Goal: Information Seeking & Learning: Learn about a topic

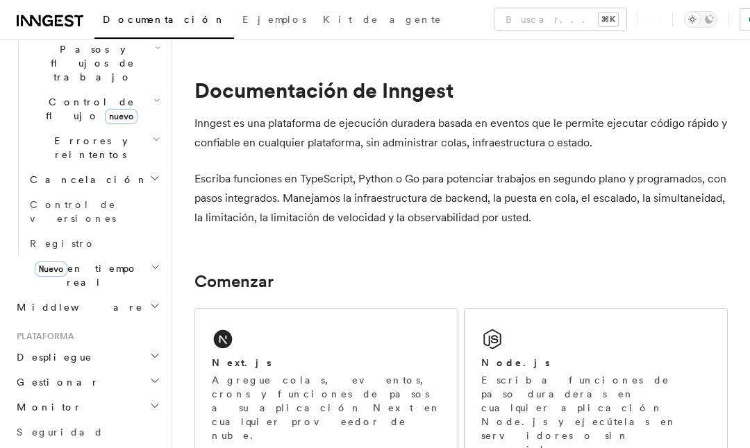
scroll to position [514, 0]
click at [47, 400] on span "Monitor" at bounding box center [46, 407] width 71 height 14
click at [33, 400] on span "Monitor" at bounding box center [46, 407] width 71 height 14
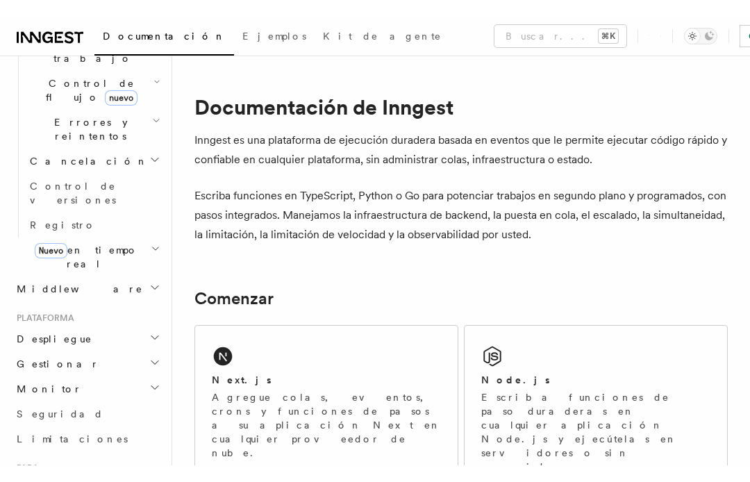
scroll to position [562, 0]
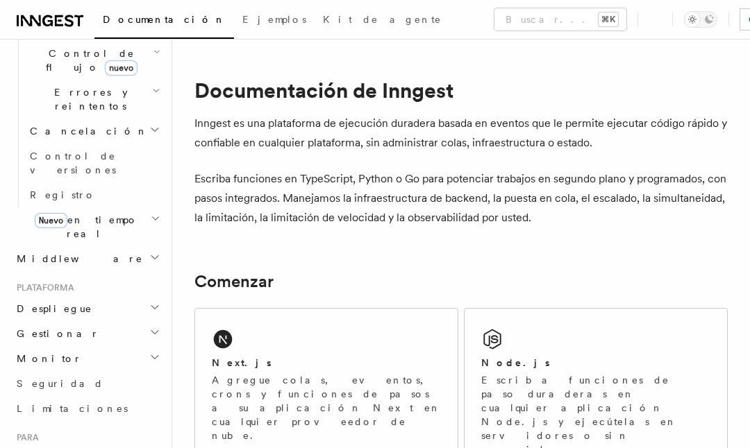
click at [37, 403] on span "Limitaciones" at bounding box center [72, 408] width 111 height 11
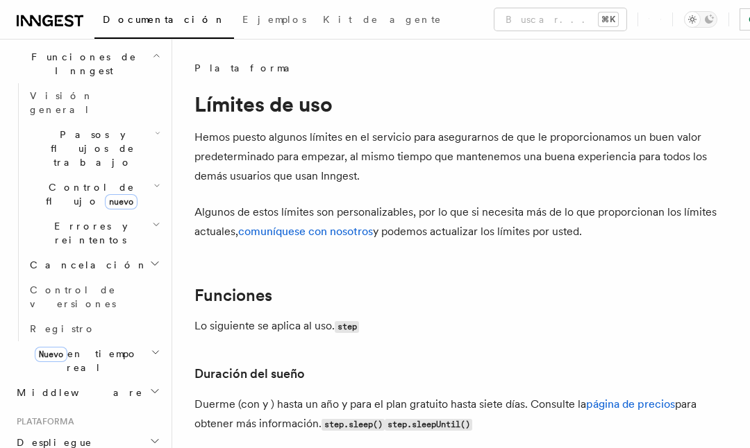
scroll to position [428, 0]
click at [154, 385] on icon "button" at bounding box center [154, 390] width 11 height 11
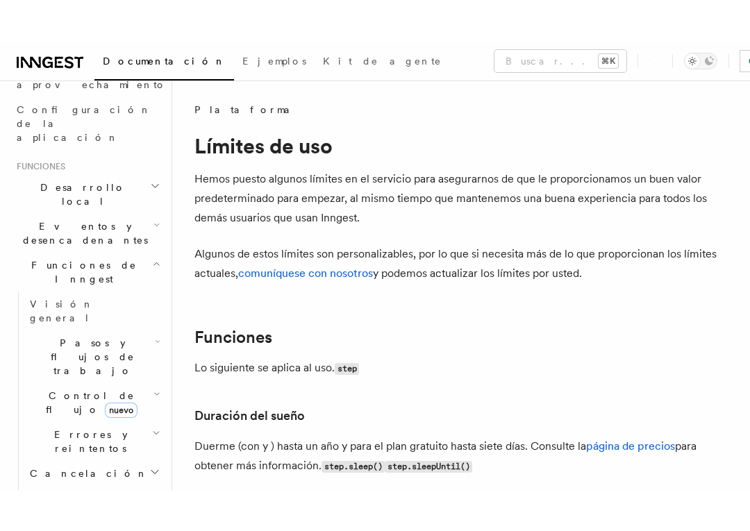
scroll to position [262, 0]
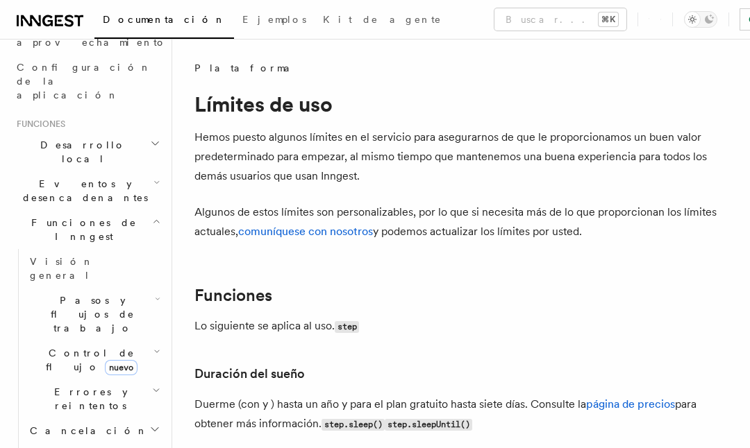
click at [152, 142] on icon "button" at bounding box center [155, 143] width 7 height 3
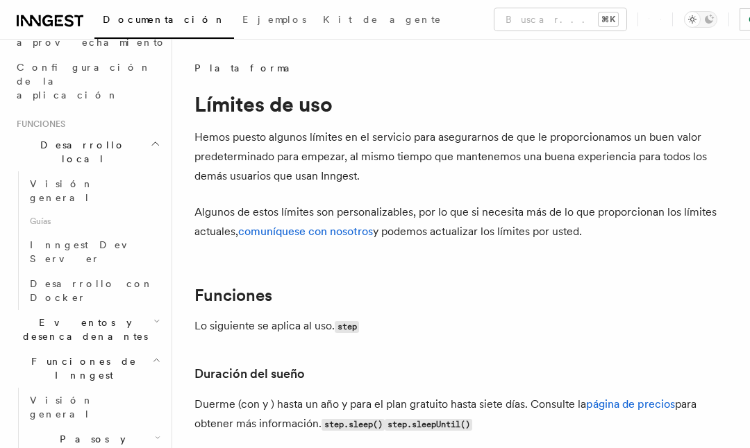
click at [56, 278] on span "Desarrollo con Docker" at bounding box center [92, 290] width 124 height 25
